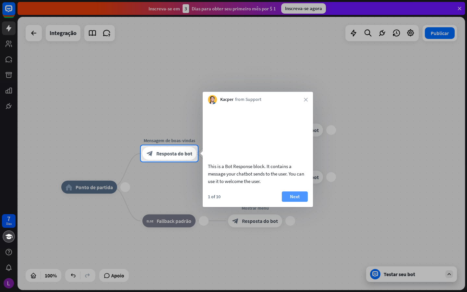
click at [304, 202] on button "Next" at bounding box center [295, 196] width 26 height 10
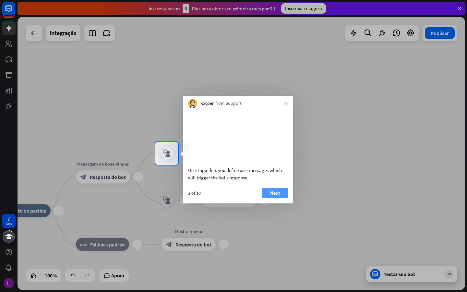
click at [266, 198] on button "Next" at bounding box center [275, 193] width 26 height 10
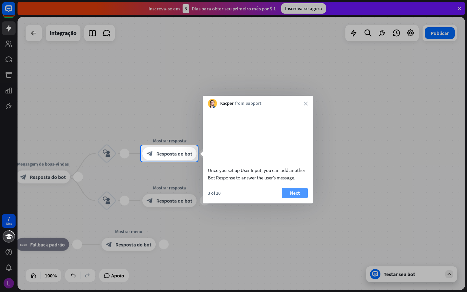
click at [295, 198] on button "Next" at bounding box center [295, 193] width 26 height 10
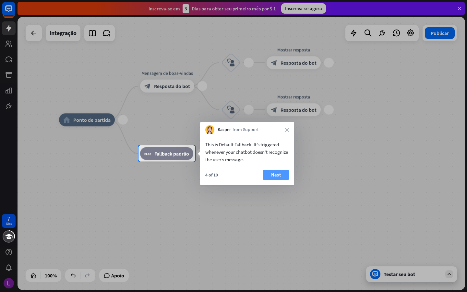
click at [277, 174] on font "Next" at bounding box center [276, 174] width 10 height 9
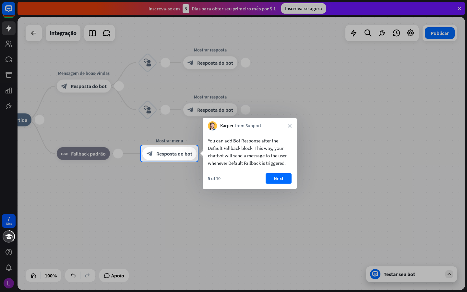
click at [280, 173] on div "You can add Bot Response after the Default Fallback block. This way, your chatb…" at bounding box center [250, 159] width 94 height 58
drag, startPoint x: 274, startPoint y: 180, endPoint x: 193, endPoint y: 162, distance: 82.6
click at [273, 181] on button "Next" at bounding box center [279, 178] width 26 height 10
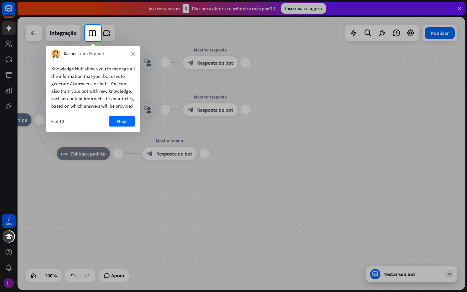
drag, startPoint x: 173, startPoint y: 157, endPoint x: 173, endPoint y: 167, distance: 10.4
click at [173, 167] on div at bounding box center [233, 166] width 467 height 251
click at [121, 124] on button "Next" at bounding box center [122, 121] width 26 height 10
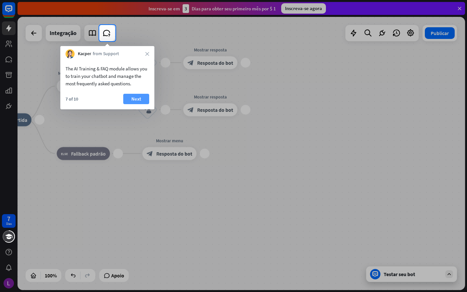
click at [131, 100] on button "Next" at bounding box center [136, 99] width 26 height 10
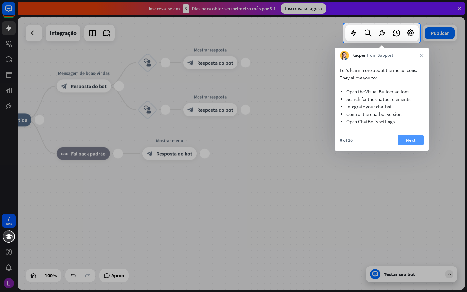
click at [407, 141] on font "Next" at bounding box center [411, 140] width 10 height 9
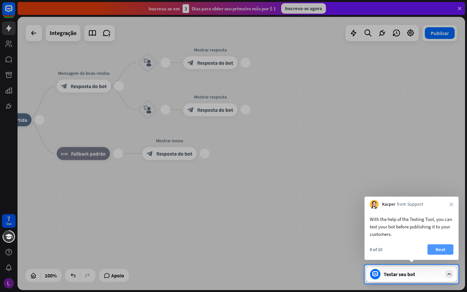
click at [444, 244] on button "Next" at bounding box center [441, 249] width 26 height 10
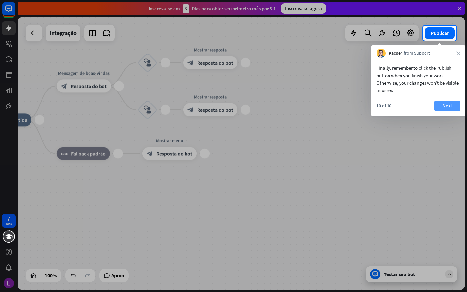
click at [452, 109] on button "Next" at bounding box center [448, 106] width 26 height 10
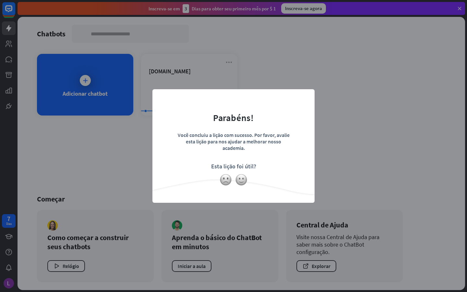
click at [277, 128] on form "Parabéns! Você concluiu a lição com sucesso. Por favor, avalie esta lição para …" at bounding box center [234, 136] width 146 height 78
click at [309, 98] on div "fechar Parabéns! Você concluiu a lição com sucesso. Por favor, avalie esta liçã…" at bounding box center [234, 146] width 162 height 114
click at [245, 180] on img at bounding box center [241, 180] width 12 height 12
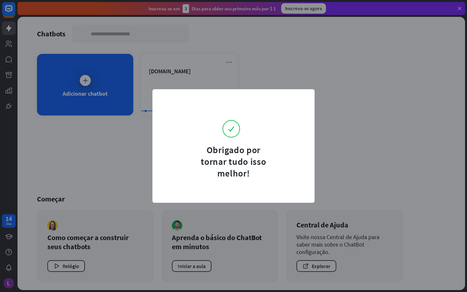
click at [244, 147] on div "Obrigado por tornar tudo isso melhor!" at bounding box center [233, 161] width 81 height 35
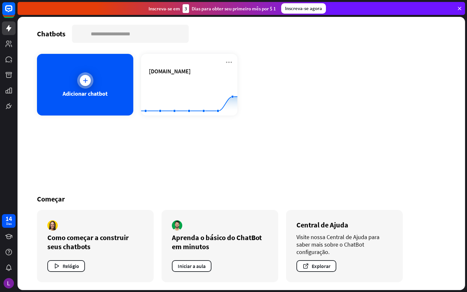
click at [97, 83] on div "Adicionar chatbot" at bounding box center [85, 85] width 96 height 62
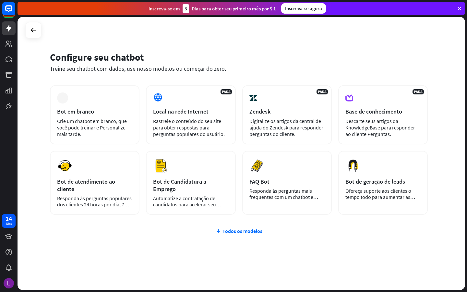
click at [240, 226] on div "mais Bot em branco Crie um chatbot em branco, que você pode treinar e Personali…" at bounding box center [239, 188] width 378 height 207
click at [239, 231] on font "Todos os modelos" at bounding box center [243, 231] width 40 height 6
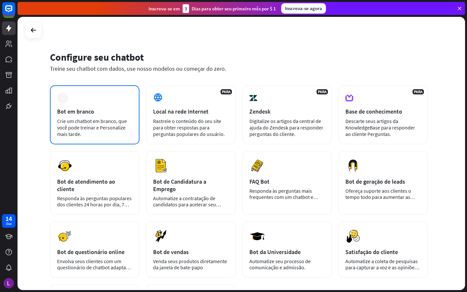
click at [106, 109] on div "Bot em branco" at bounding box center [94, 111] width 75 height 7
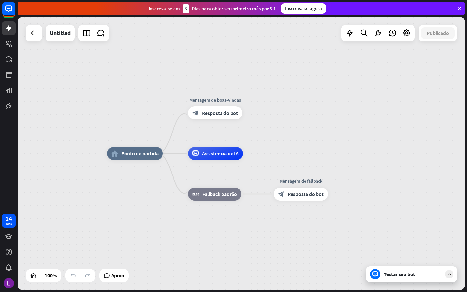
click at [400, 275] on div "Testar seu bot" at bounding box center [413, 274] width 58 height 6
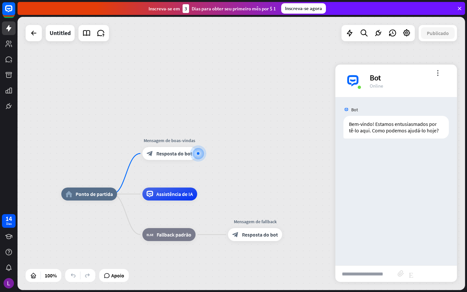
click at [364, 273] on input "text" at bounding box center [367, 274] width 62 height 16
type input "**"
click at [449, 274] on icon "Enviar" at bounding box center [431, 274] width 44 height 8
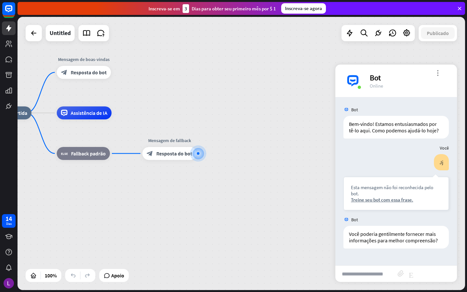
click at [437, 72] on icon "more_vert" at bounding box center [438, 73] width 6 height 6
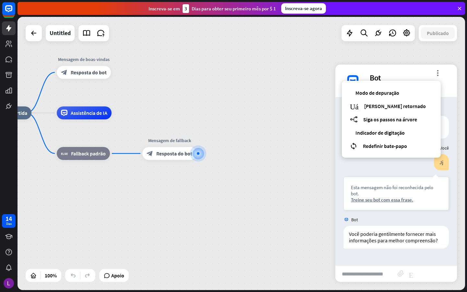
click at [286, 125] on div "home_2 Ponto de partida Mensagem de boas-vindas block_bot_response Resposta do …" at bounding box center [200, 249] width 448 height 273
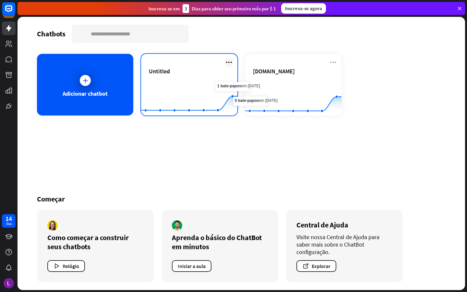
click at [228, 63] on icon at bounding box center [229, 62] width 8 height 8
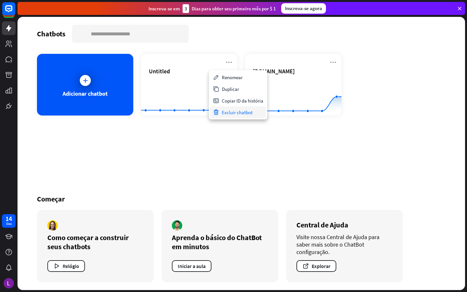
click at [232, 113] on font "Excluir chatbot" at bounding box center [237, 112] width 31 height 6
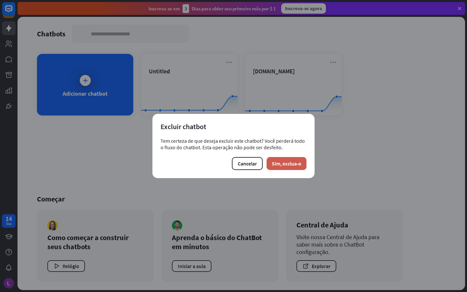
click at [288, 162] on font "Sim, exclua-o" at bounding box center [287, 163] width 30 height 6
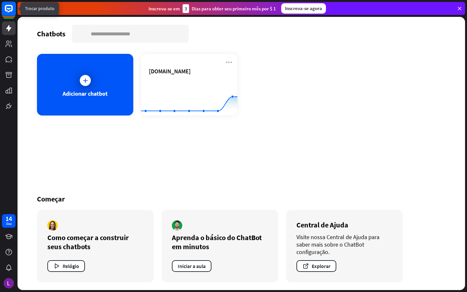
click at [9, 10] on rect at bounding box center [9, 9] width 14 height 14
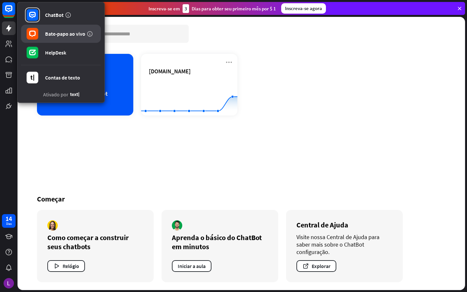
click at [39, 32] on div at bounding box center [32, 33] width 15 height 15
